Goal: Task Accomplishment & Management: Use online tool/utility

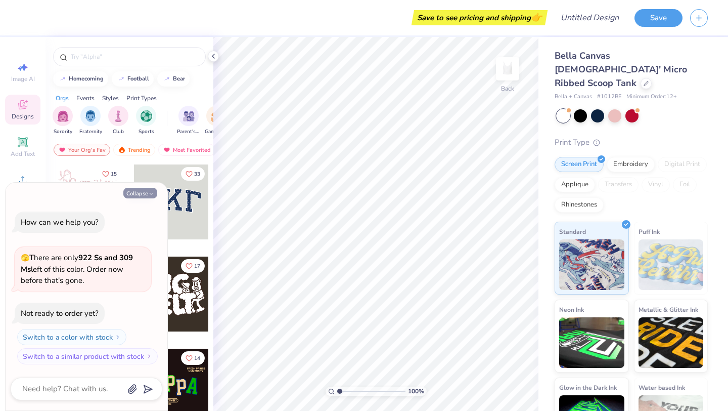
click at [147, 193] on button "Collapse" at bounding box center [140, 193] width 34 height 11
type textarea "x"
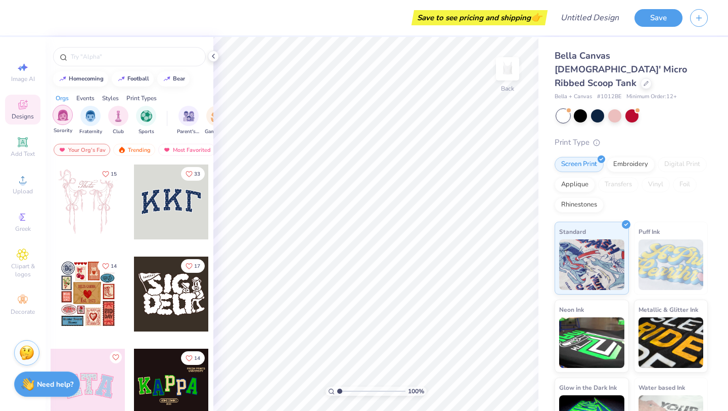
click at [70, 120] on div "filter for Sorority" at bounding box center [63, 115] width 20 height 20
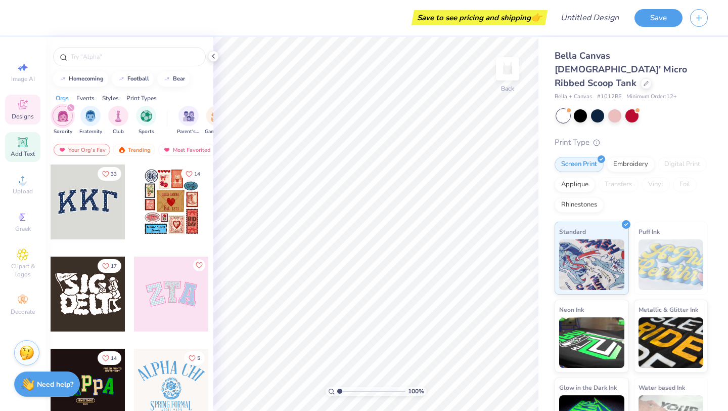
click at [22, 145] on icon at bounding box center [23, 142] width 8 height 8
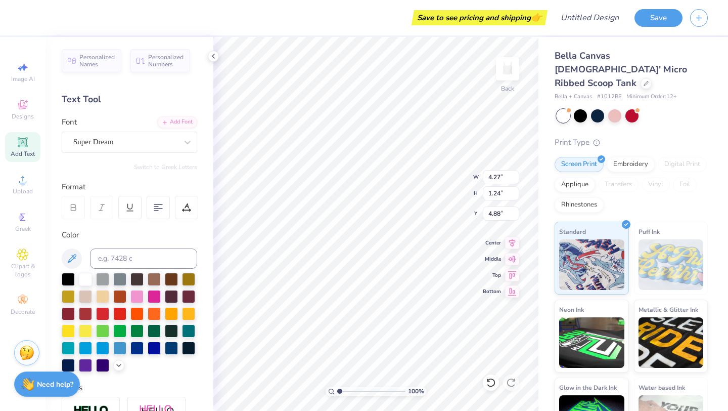
scroll to position [1, 0]
type textarea "Delta Zeta"
click at [150, 205] on div at bounding box center [158, 207] width 23 height 23
click at [132, 139] on div "Super Dream" at bounding box center [125, 142] width 106 height 16
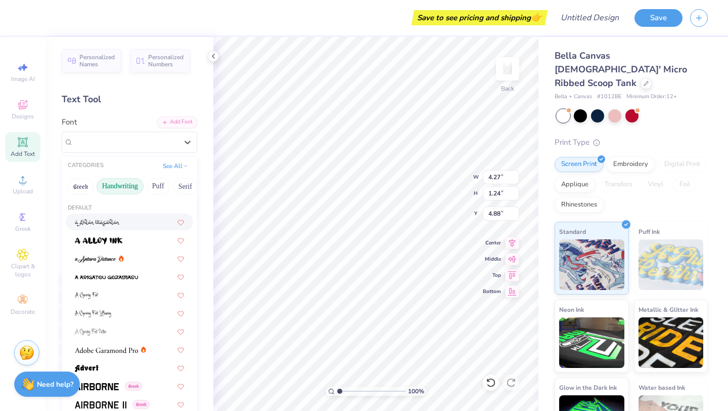
click at [133, 183] on button "Handwriting" at bounding box center [120, 186] width 47 height 16
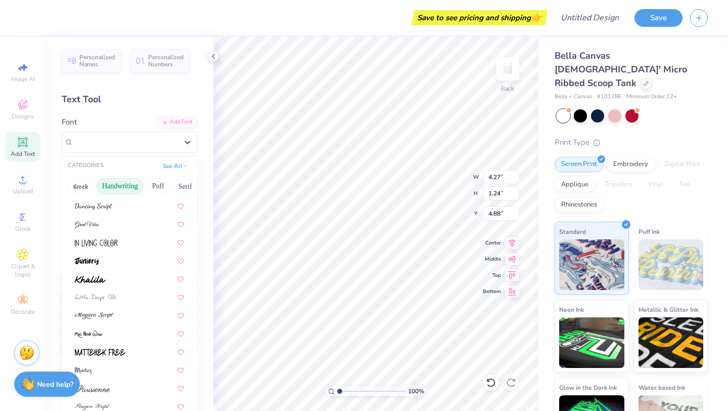
scroll to position [143, 0]
click at [107, 233] on div at bounding box center [130, 324] width 136 height 508
click at [106, 240] on img at bounding box center [96, 243] width 43 height 7
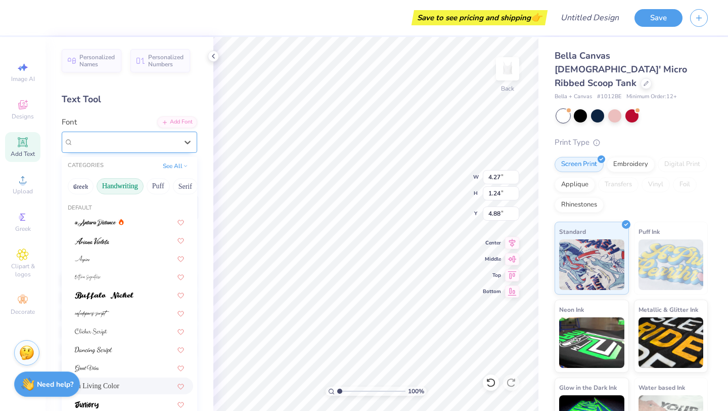
click at [127, 140] on div "In Living Color" at bounding box center [125, 142] width 106 height 16
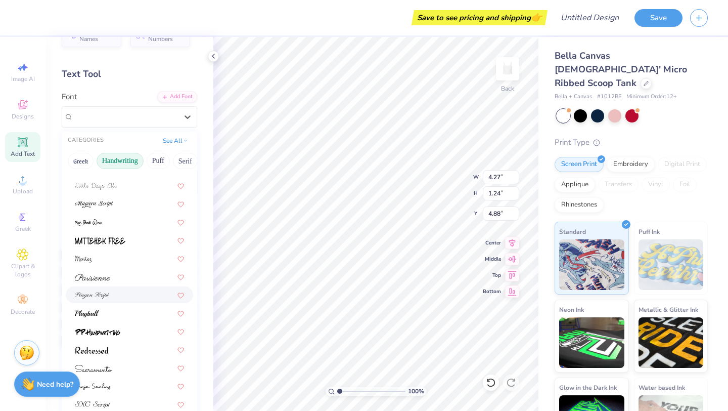
scroll to position [31, 0]
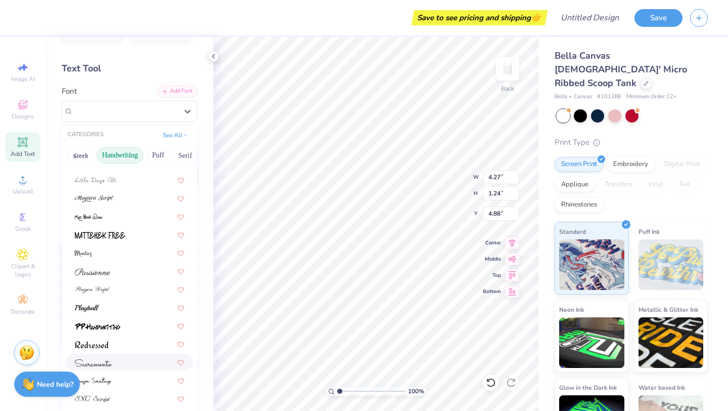
click at [119, 357] on div at bounding box center [129, 362] width 109 height 11
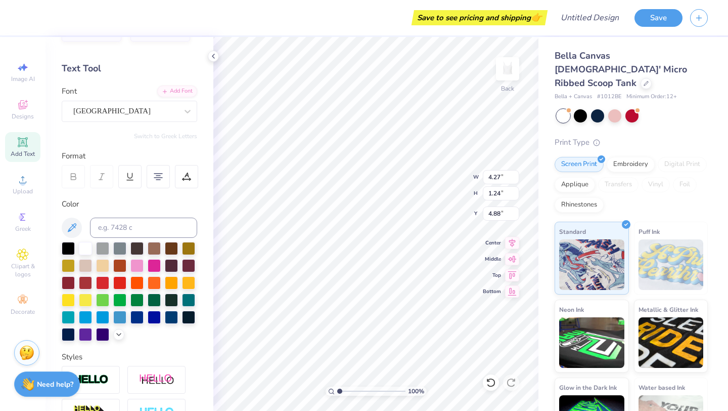
click at [137, 94] on div "Font Sacramento" at bounding box center [130, 103] width 136 height 36
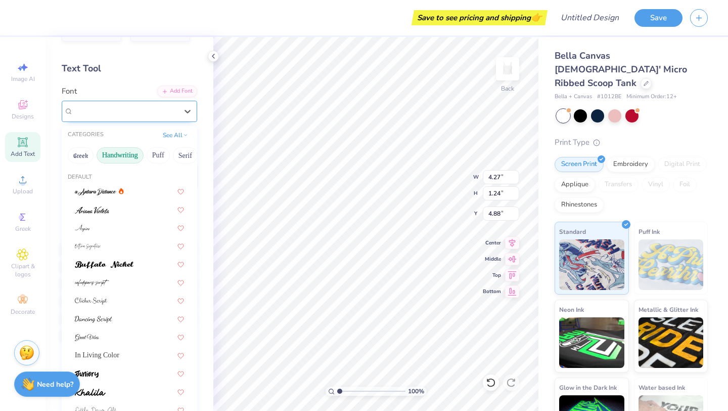
click at [137, 105] on div "Sacramento" at bounding box center [125, 111] width 106 height 16
click at [140, 156] on button "Calligraphy" at bounding box center [124, 155] width 45 height 16
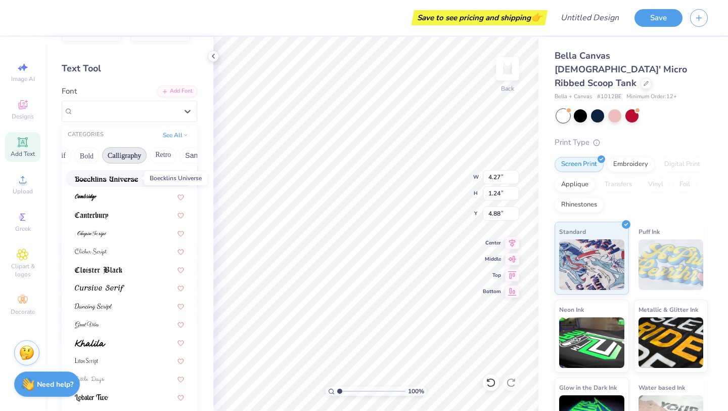
scroll to position [180, 0]
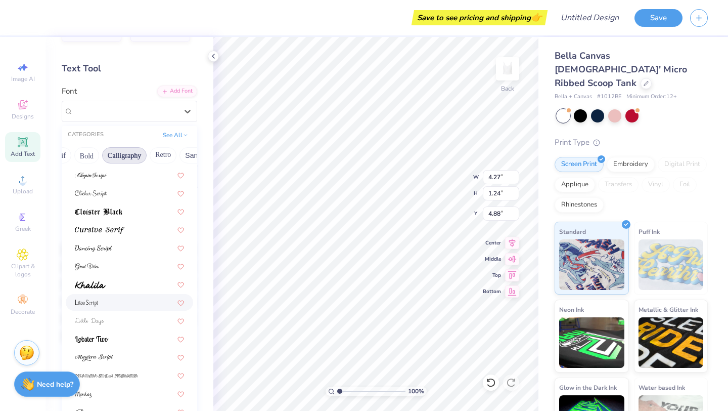
click at [116, 298] on div at bounding box center [129, 302] width 109 height 11
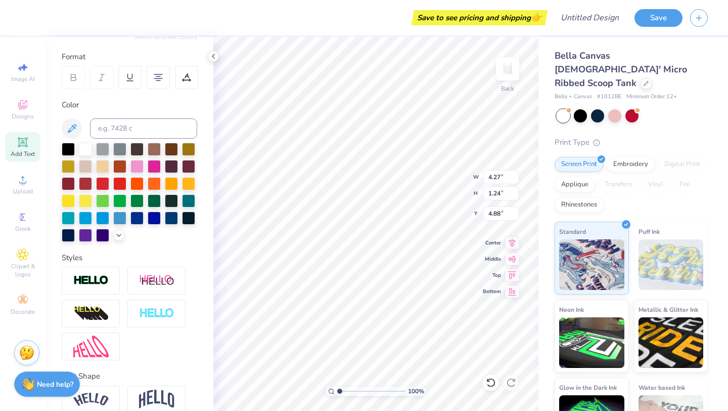
scroll to position [0, 0]
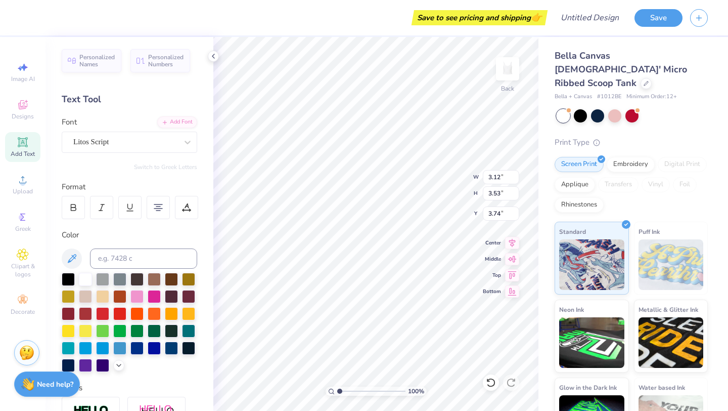
type input "0.50"
click at [612, 155] on div "Embroidery" at bounding box center [631, 162] width 48 height 15
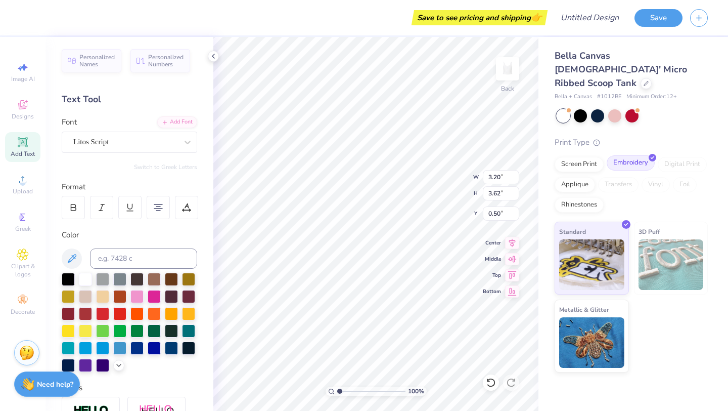
type input "3.20"
type input "3.62"
click at [602, 238] on img at bounding box center [591, 263] width 65 height 51
type textarea "Delta Zeta"
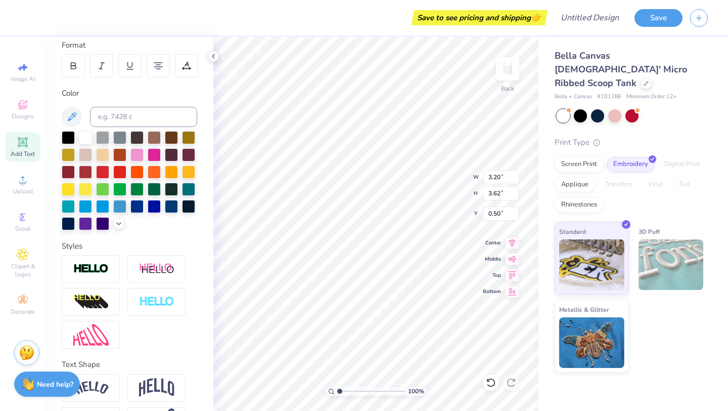
scroll to position [0, 0]
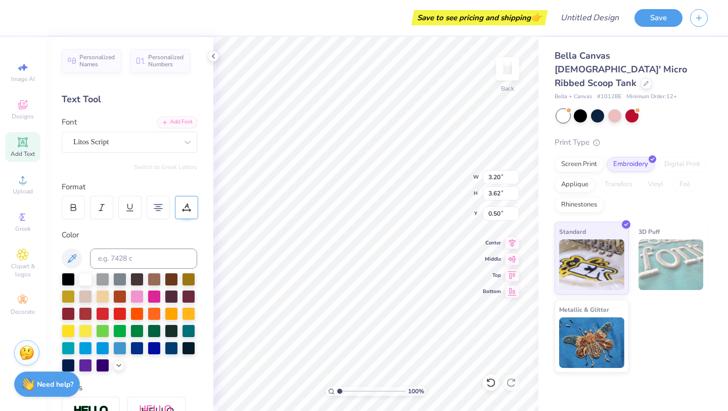
click at [190, 216] on div at bounding box center [186, 207] width 23 height 23
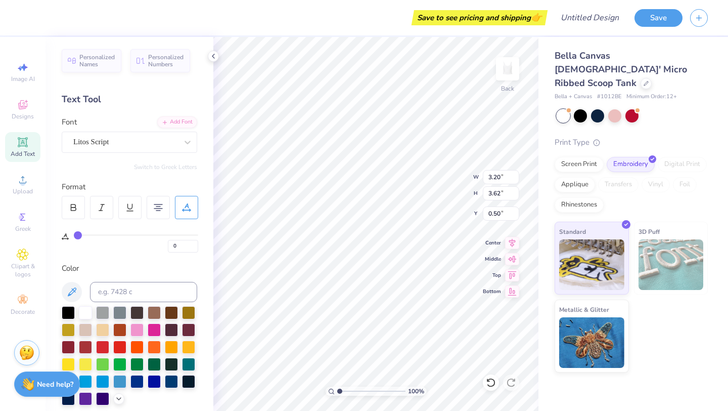
click at [189, 216] on div at bounding box center [186, 207] width 23 height 23
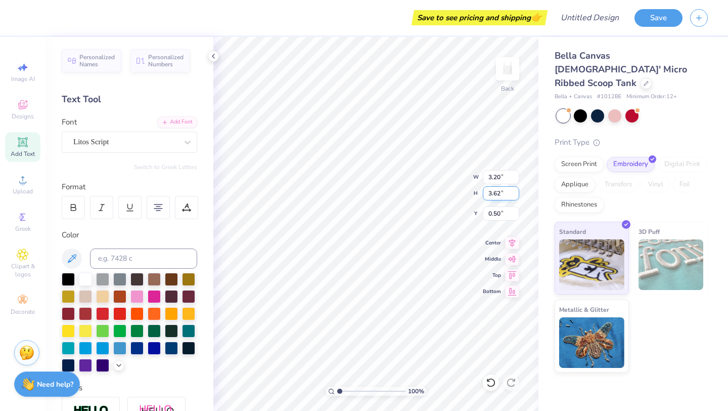
type input "1.63"
click at [517, 196] on input "1.63" at bounding box center [501, 193] width 36 height 14
type input "6.23"
type input "1.59"
click at [517, 196] on input "1.62" at bounding box center [501, 193] width 36 height 14
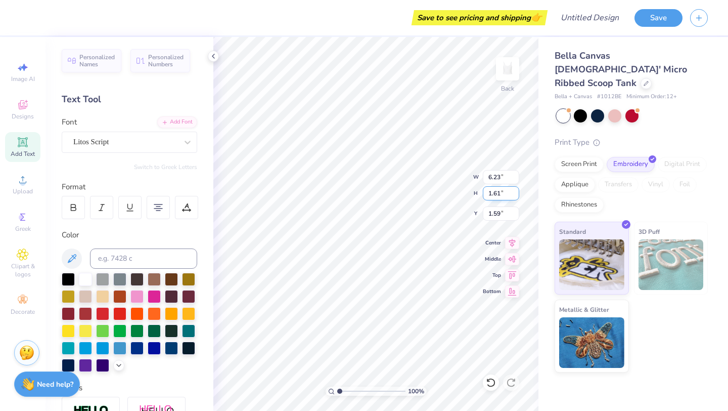
click at [517, 196] on input "1.61" at bounding box center [501, 193] width 36 height 14
click at [517, 196] on input "1.6" at bounding box center [501, 193] width 36 height 14
click at [517, 196] on input "1.59" at bounding box center [501, 193] width 36 height 14
click at [517, 196] on input "1.58" at bounding box center [501, 193] width 36 height 14
click at [517, 196] on input "1.57" at bounding box center [501, 193] width 36 height 14
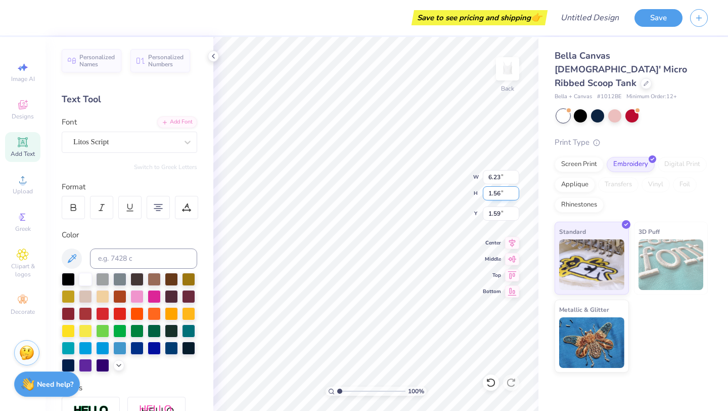
click at [517, 196] on input "1.56" at bounding box center [501, 193] width 36 height 14
click at [516, 196] on input "1.55" at bounding box center [501, 193] width 36 height 14
click at [516, 196] on input "1.54" at bounding box center [501, 193] width 36 height 14
click at [516, 196] on input "1.53" at bounding box center [501, 193] width 36 height 14
click at [516, 196] on input "1.52" at bounding box center [501, 193] width 36 height 14
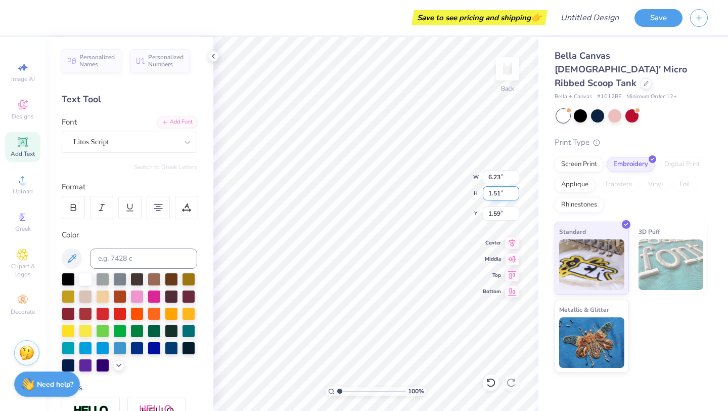
click at [516, 196] on input "1.51" at bounding box center [501, 193] width 36 height 14
click at [516, 196] on input "1.5" at bounding box center [501, 193] width 36 height 14
click at [497, 192] on input "1.5" at bounding box center [501, 193] width 36 height 14
type input "1.0"
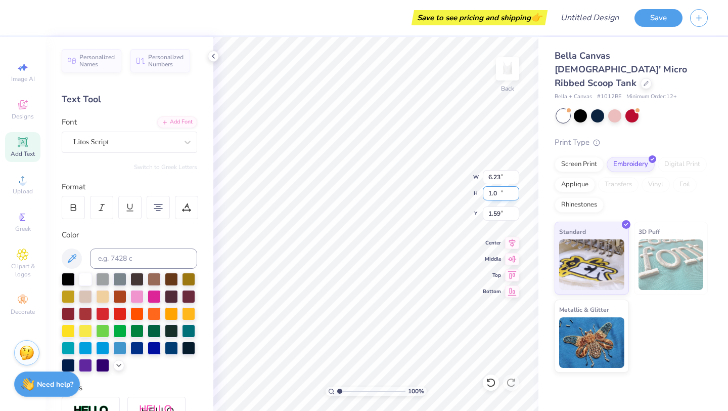
type input "4.31"
type input "1.00"
type input "1.81"
type input "1.00"
type input "4.13"
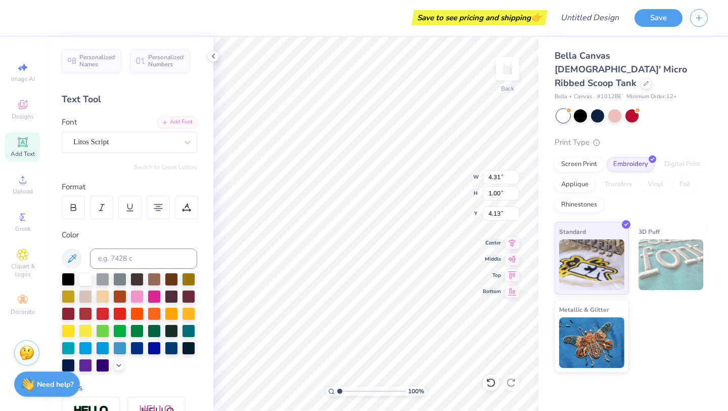
scroll to position [0, 1]
click at [24, 81] on span "Image AI" at bounding box center [23, 79] width 24 height 8
select select "4"
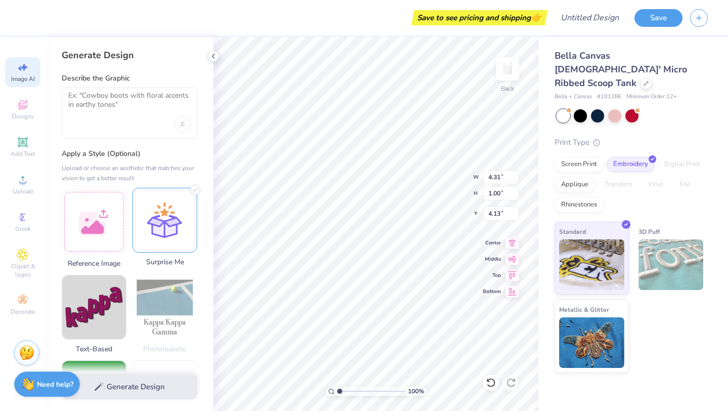
click at [142, 227] on div at bounding box center [165, 220] width 65 height 65
click at [108, 205] on div at bounding box center [94, 220] width 65 height 65
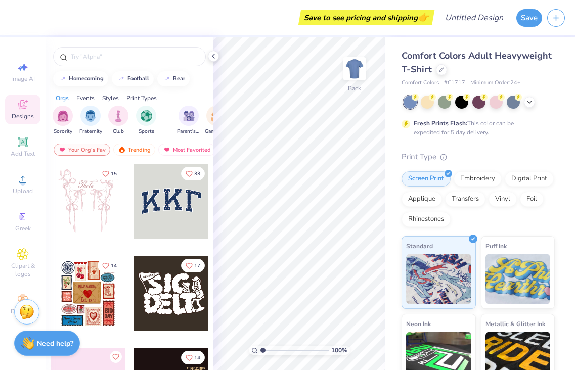
click at [25, 112] on div "Designs" at bounding box center [22, 110] width 35 height 30
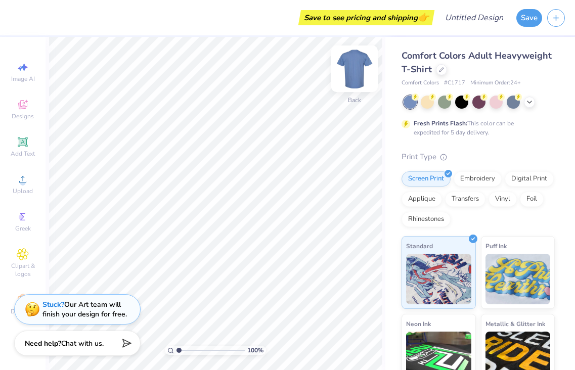
click at [354, 71] on img at bounding box center [354, 69] width 40 height 40
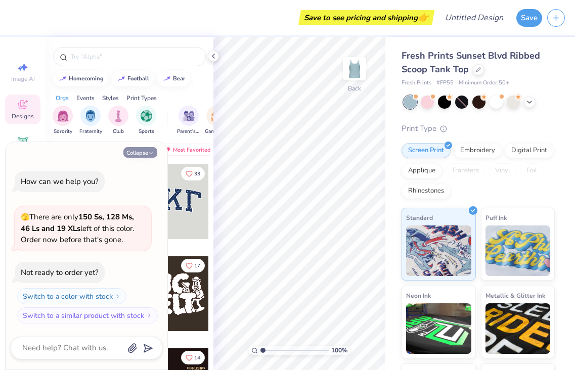
click at [148, 153] on icon "button" at bounding box center [151, 153] width 6 height 6
type textarea "x"
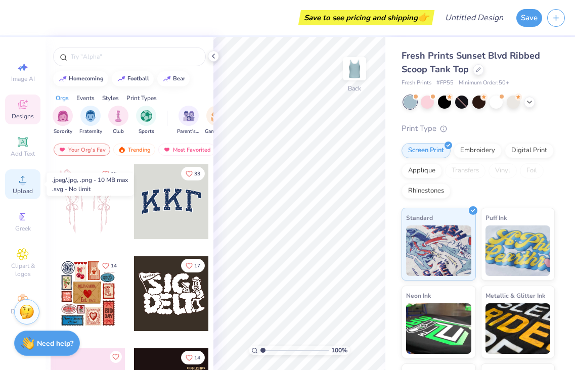
click at [21, 183] on icon at bounding box center [22, 179] width 7 height 7
click at [26, 179] on icon at bounding box center [23, 179] width 12 height 12
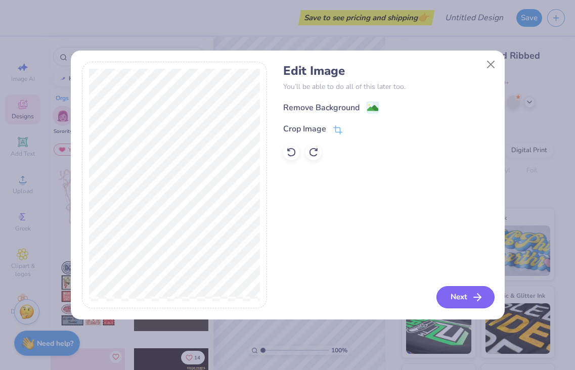
click at [481, 302] on icon "button" at bounding box center [477, 297] width 12 height 12
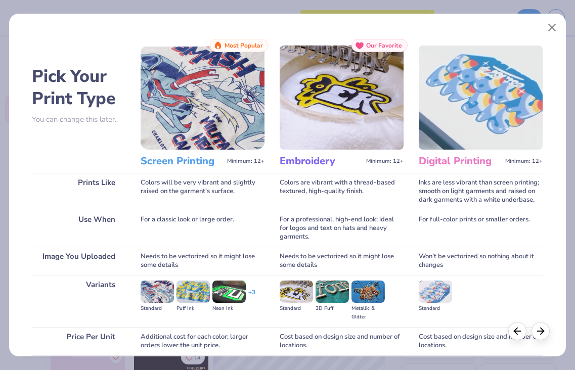
click at [327, 141] on img at bounding box center [342, 98] width 124 height 104
click at [300, 157] on h3 "Embroidery" at bounding box center [321, 161] width 82 height 13
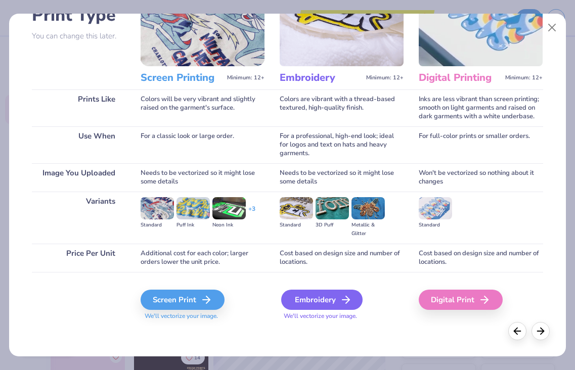
click at [324, 295] on div "Embroidery" at bounding box center [321, 300] width 81 height 20
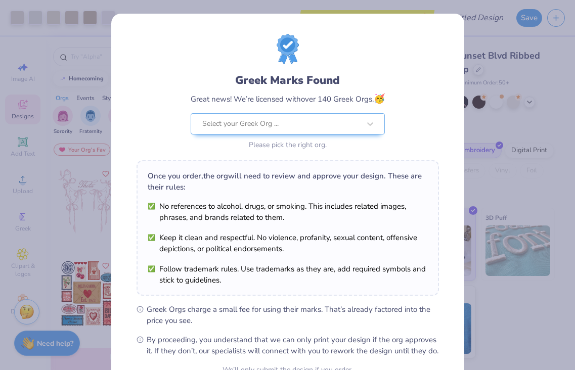
scroll to position [103, 0]
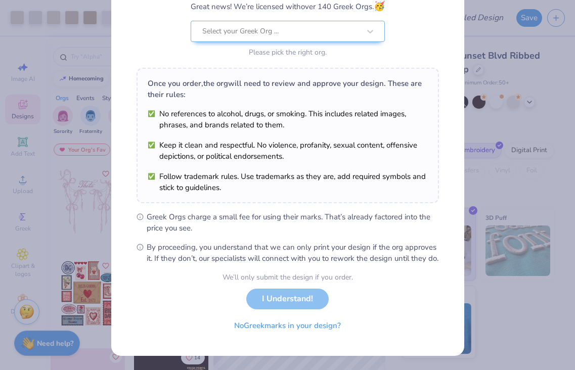
click at [272, 298] on div "We’ll only submit the design if you order. I Understand! No Greek marks in your…" at bounding box center [288, 304] width 130 height 64
click at [253, 325] on button "No Greek marks in your design?" at bounding box center [288, 323] width 124 height 21
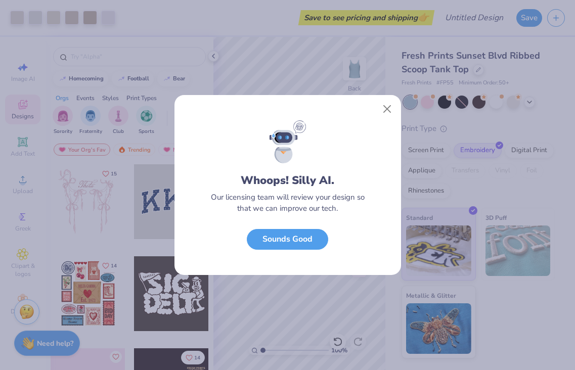
scroll to position [0, 0]
click at [383, 104] on button "Close" at bounding box center [386, 109] width 19 height 19
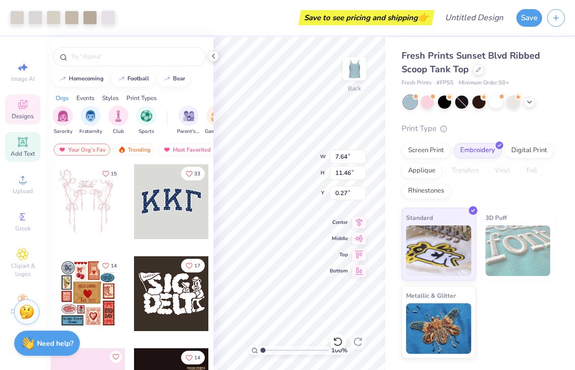
click at [27, 142] on icon at bounding box center [23, 142] width 12 height 12
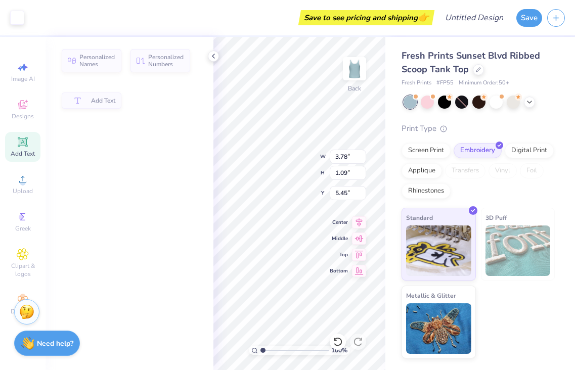
type input "3.78"
type input "1.09"
type input "5.45"
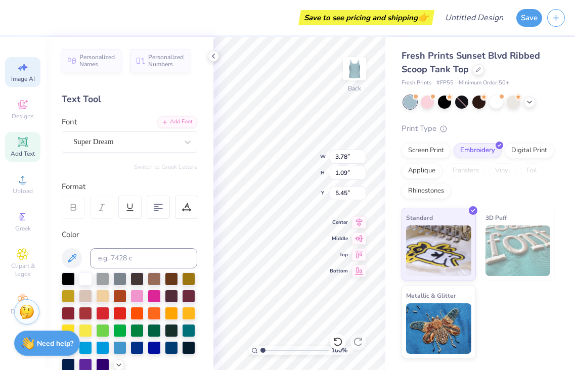
click at [30, 67] on div "Image AI" at bounding box center [22, 72] width 35 height 30
select select "4"
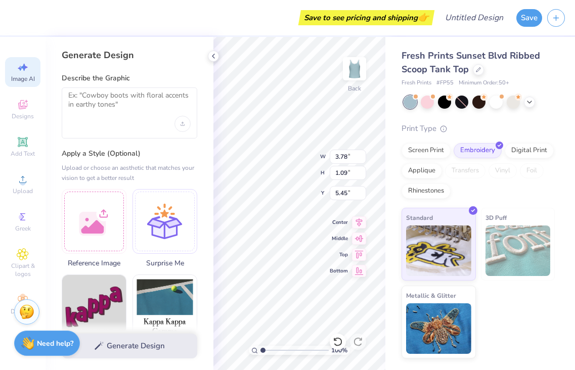
type input "7.64"
type input "11.46"
type input "0.27"
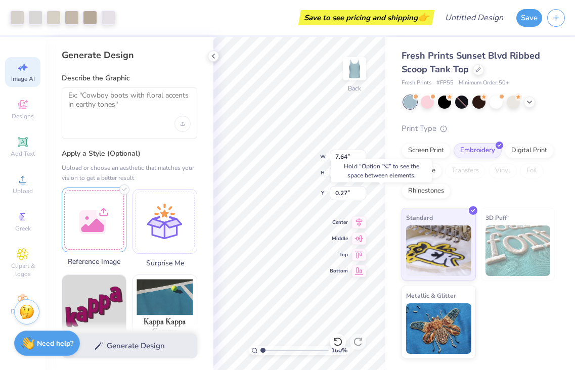
click at [113, 237] on div at bounding box center [94, 220] width 65 height 65
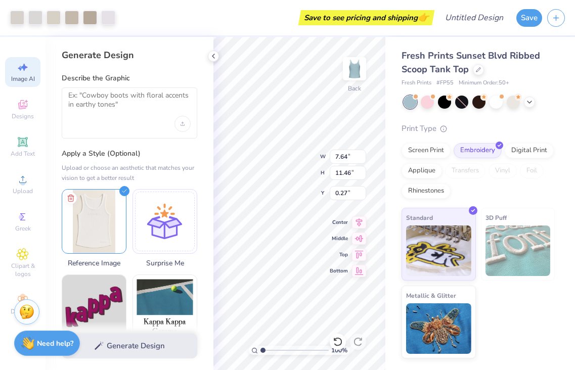
click at [150, 339] on div "Generate Design" at bounding box center [130, 346] width 168 height 49
click at [148, 347] on div "Generate Design" at bounding box center [130, 346] width 168 height 49
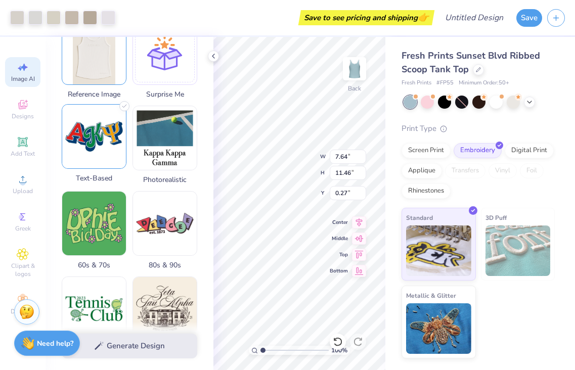
scroll to position [167, 0]
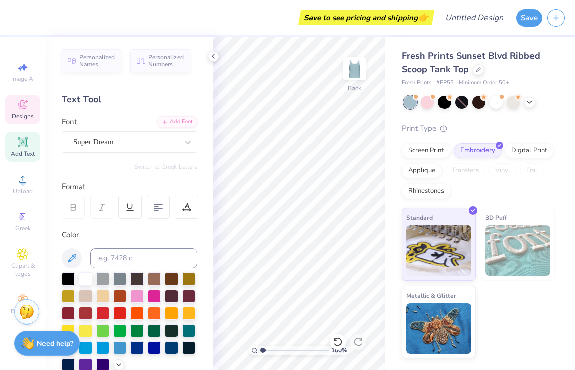
click at [22, 111] on div "Designs" at bounding box center [22, 110] width 35 height 30
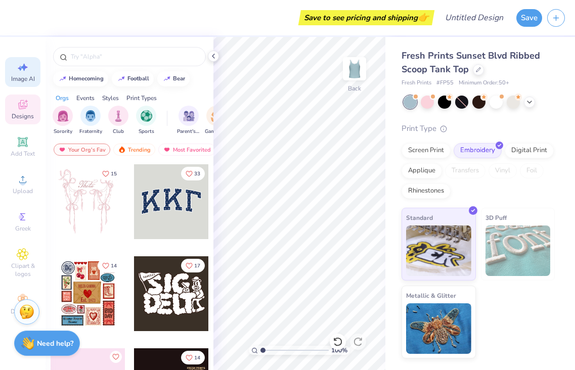
click at [32, 83] on div "Image AI" at bounding box center [22, 72] width 35 height 30
select select "4"
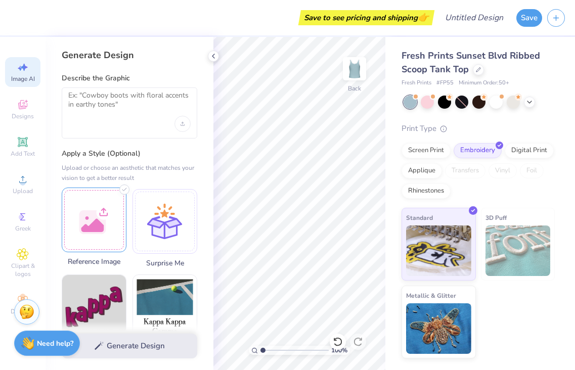
click at [106, 220] on div at bounding box center [94, 220] width 65 height 65
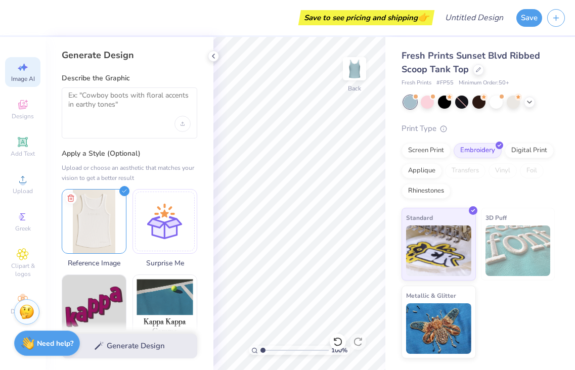
click at [112, 345] on div "Generate Design" at bounding box center [130, 346] width 168 height 49
click at [180, 67] on div "Generate Design Describe the Graphic Apply a Style (Optional) Upload or choose …" at bounding box center [130, 203] width 168 height 333
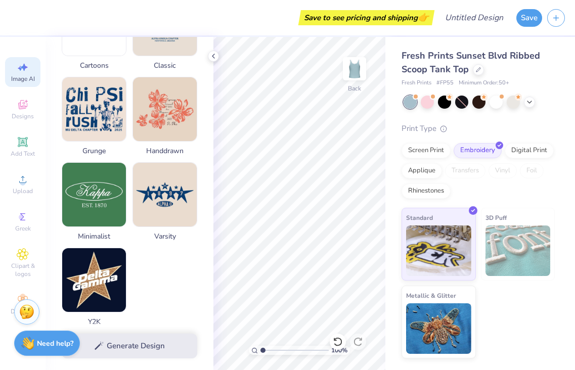
scroll to position [495, 0]
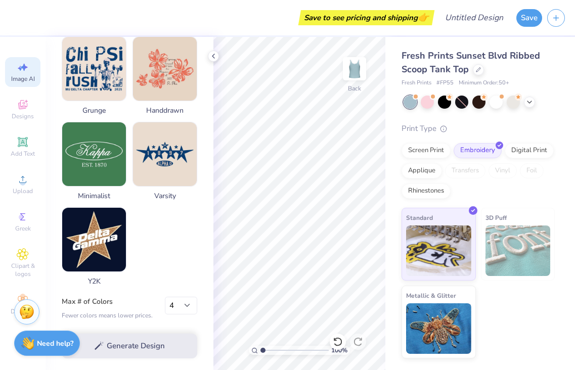
click at [147, 354] on div "Generate Design" at bounding box center [130, 346] width 168 height 49
click at [177, 307] on select "1 2 3 4 5 6 7 8" at bounding box center [181, 306] width 32 height 18
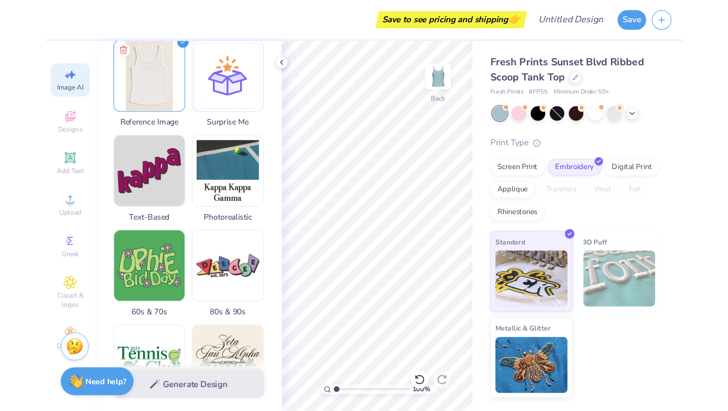
scroll to position [0, 0]
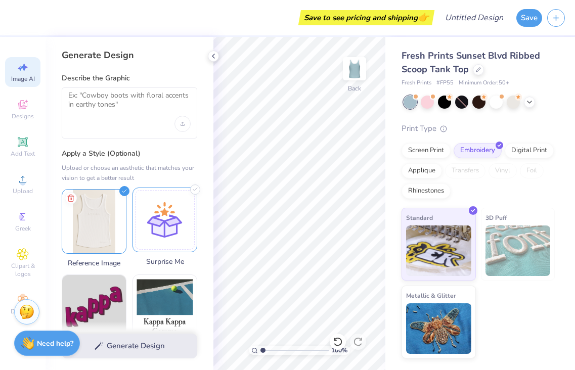
click at [142, 221] on div at bounding box center [165, 220] width 65 height 65
click at [116, 216] on img at bounding box center [94, 220] width 64 height 64
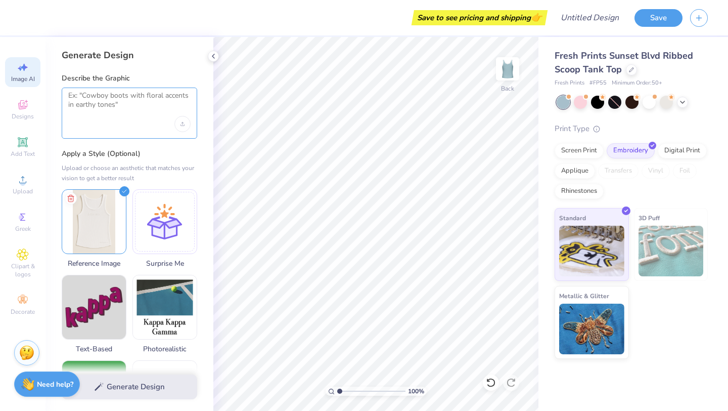
click at [161, 100] on textarea at bounding box center [129, 103] width 122 height 25
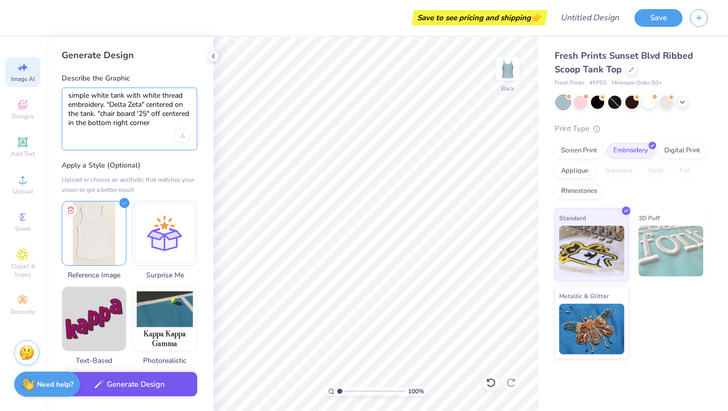
type textarea "simple white tank with white thread embroidery. "Delta Zeta" centered on the ta…"
click at [136, 370] on button "Generate Design" at bounding box center [130, 384] width 136 height 25
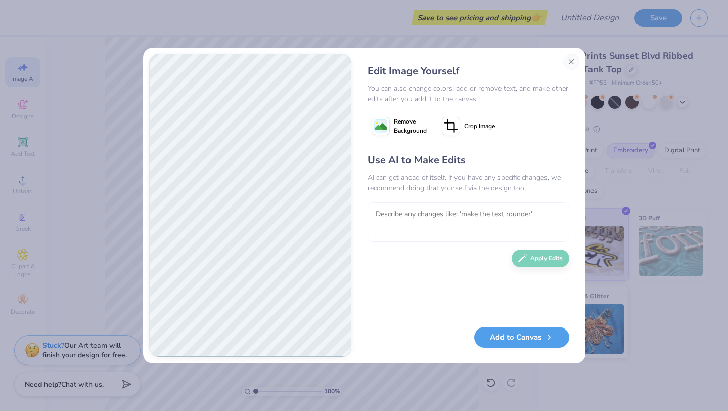
click at [420, 215] on textarea at bounding box center [469, 221] width 202 height 39
click at [477, 215] on textarea "make "Delta Zeta" lowercase. make "chair board '25"" at bounding box center [469, 221] width 202 height 39
click at [424, 227] on textarea "make "Delta Zeta" lowercase. it should say "chair board '25"" at bounding box center [469, 221] width 202 height 39
click at [394, 234] on textarea "make "Delta Zeta" lowercase. it should say "chair board '25". make both fonts t…" at bounding box center [469, 221] width 202 height 39
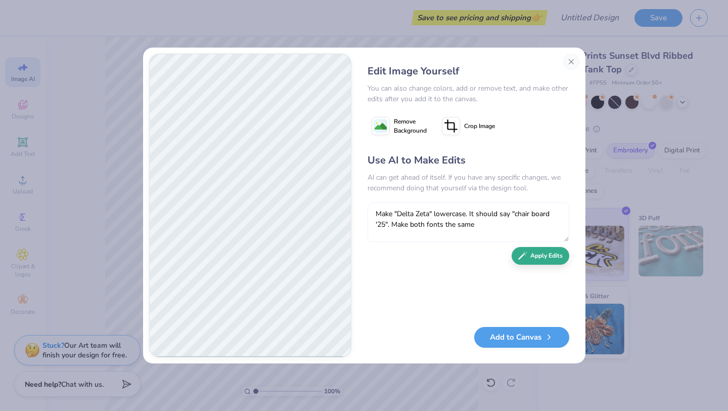
type textarea "Make "Delta Zeta" lowercase. It should say "chair board '25". Make both fonts t…"
click at [545, 260] on button "Apply Edits" at bounding box center [541, 256] width 58 height 18
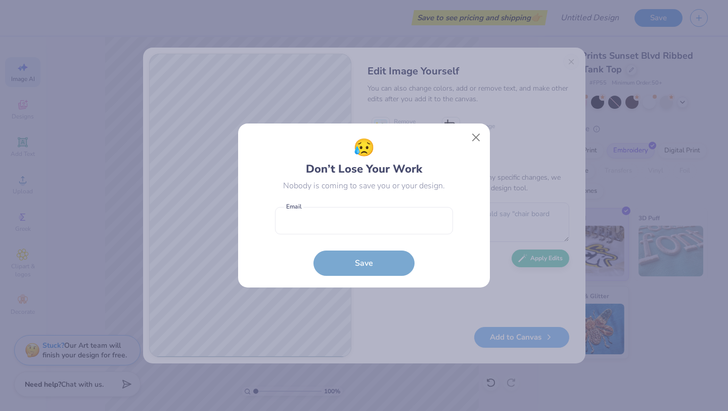
click at [420, 202] on form "Email is a required field Email Save" at bounding box center [364, 239] width 178 height 74
click at [420, 212] on input "email" at bounding box center [364, 221] width 178 height 28
type input "lexihershey918@gmail.com"
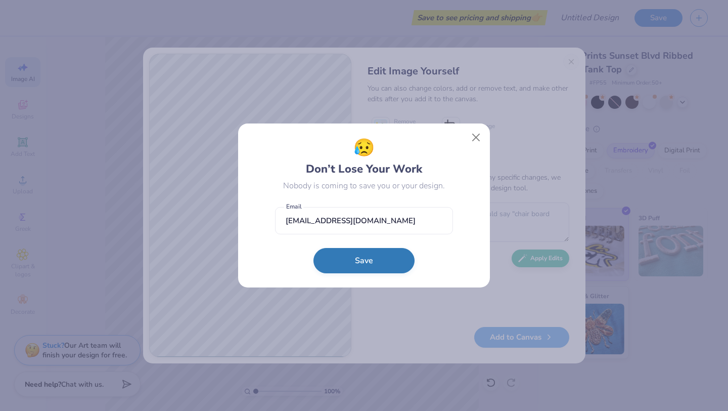
click at [400, 257] on button "Save" at bounding box center [364, 260] width 101 height 25
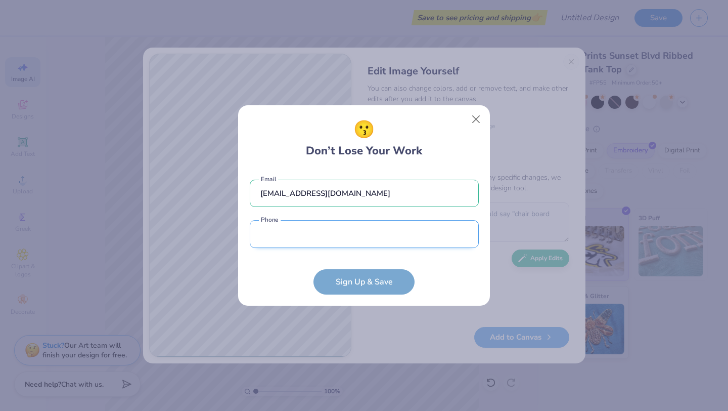
click at [393, 245] on input "tel" at bounding box center [364, 234] width 229 height 28
type input "(484) 655-3380"
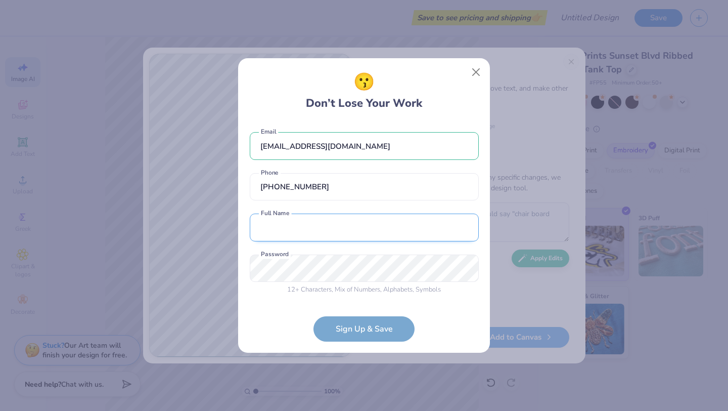
click at [350, 225] on input "text" at bounding box center [364, 227] width 229 height 28
type input "Lexi Hershey"
click at [373, 329] on form "lexihershey918@gmail.com Email (484) 655-3380 Phone Lexi Hershey Full Name 12 +…" at bounding box center [364, 231] width 229 height 219
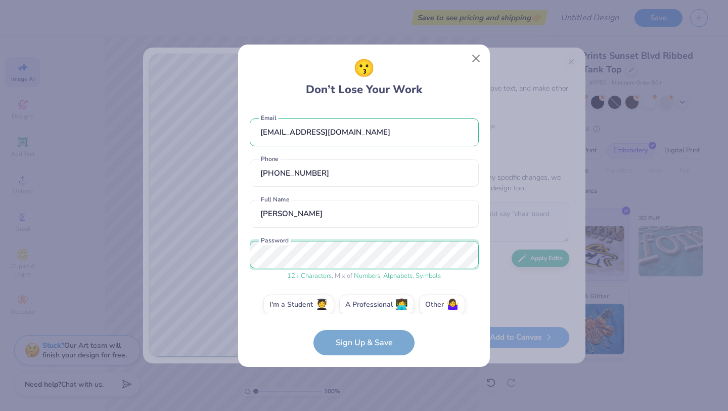
scroll to position [11, 0]
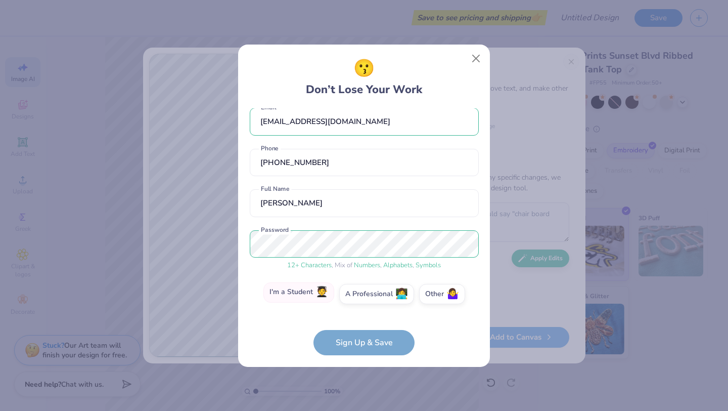
click at [315, 293] on label "I'm a Student 🧑‍🎓" at bounding box center [298, 292] width 71 height 20
click at [361, 303] on input "I'm a Student 🧑‍🎓" at bounding box center [364, 306] width 7 height 7
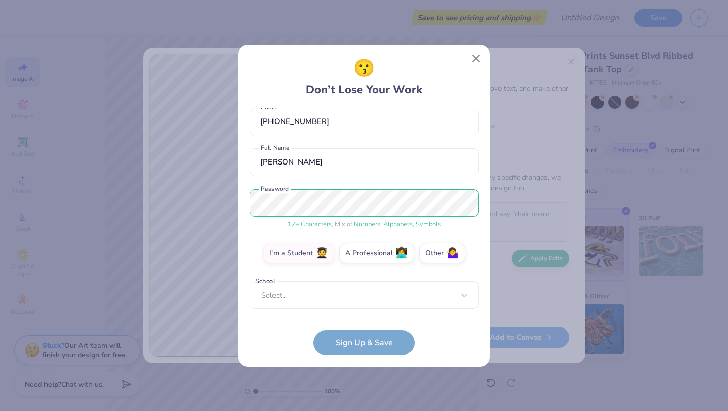
scroll to position [47, 0]
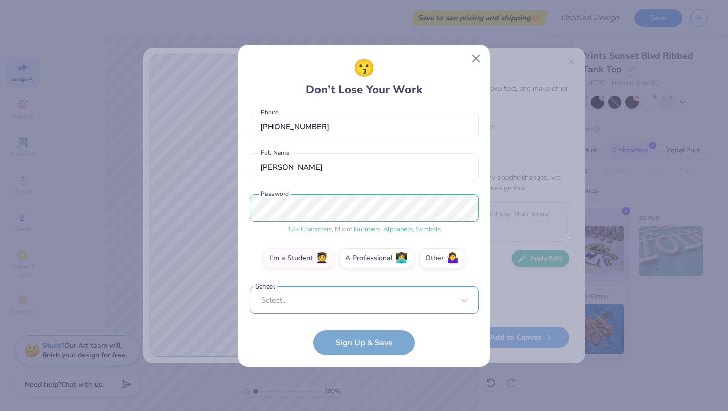
click at [329, 298] on div "Select..." at bounding box center [364, 300] width 229 height 28
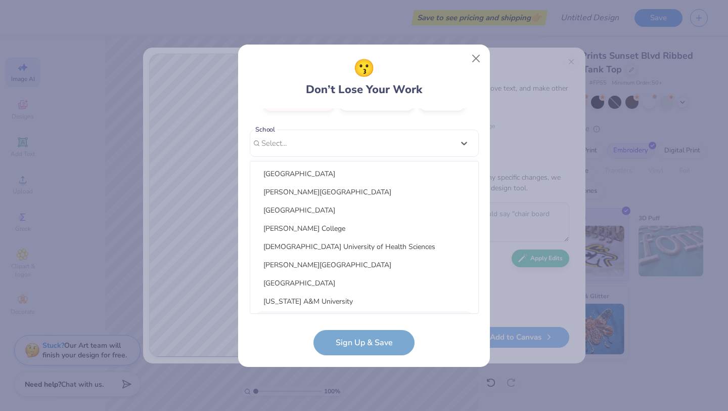
click at [358, 339] on form "lexihershey918@gmail.com Email (484) 655-3380 Phone Lexi Hershey Full Name 12 +…" at bounding box center [364, 231] width 229 height 247
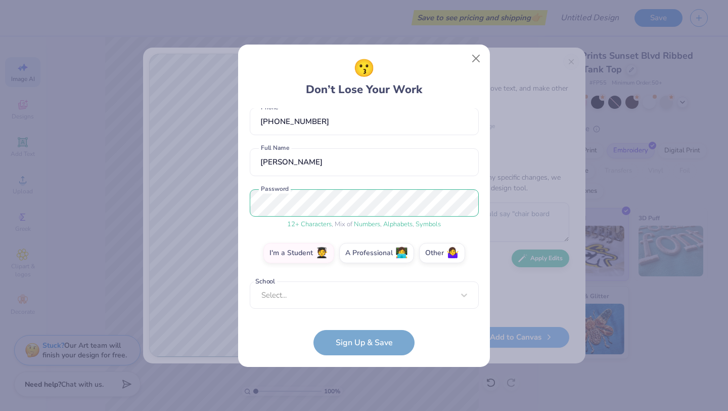
click at [358, 344] on form "lexihershey918@gmail.com Email (484) 655-3380 Phone Lexi Hershey Full Name 12 +…" at bounding box center [364, 231] width 229 height 247
click at [429, 253] on label "Other 🤷‍♀️" at bounding box center [442, 251] width 46 height 20
click at [368, 303] on input "Other 🤷‍♀️" at bounding box center [364, 306] width 7 height 7
click at [386, 317] on form "lexihershey918@gmail.com Email (484) 655-3380 Phone Lexi Hershey Full Name 12 +…" at bounding box center [364, 231] width 229 height 247
click at [385, 296] on input "text" at bounding box center [364, 295] width 229 height 28
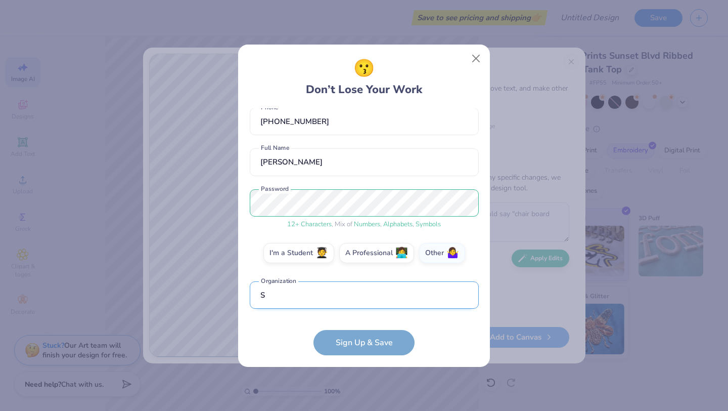
scroll to position [112, 0]
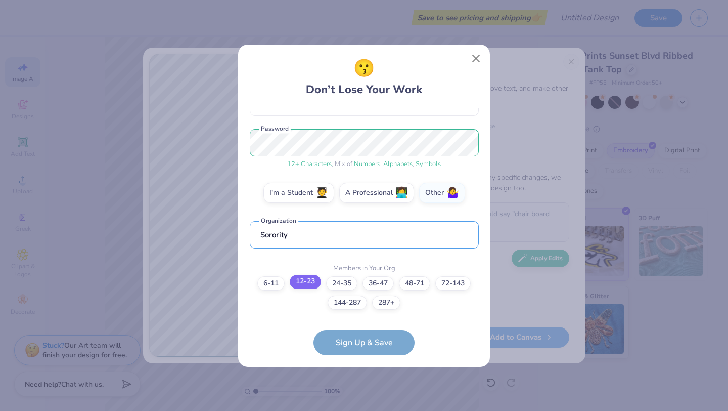
type input "Sorority"
click at [300, 285] on label "12-23" at bounding box center [305, 282] width 31 height 14
click at [361, 370] on input "12-23" at bounding box center [364, 404] width 7 height 7
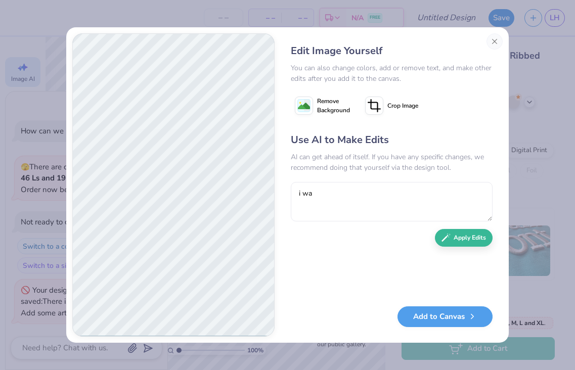
type textarea "i wan"
